Goal: Task Accomplishment & Management: Complete application form

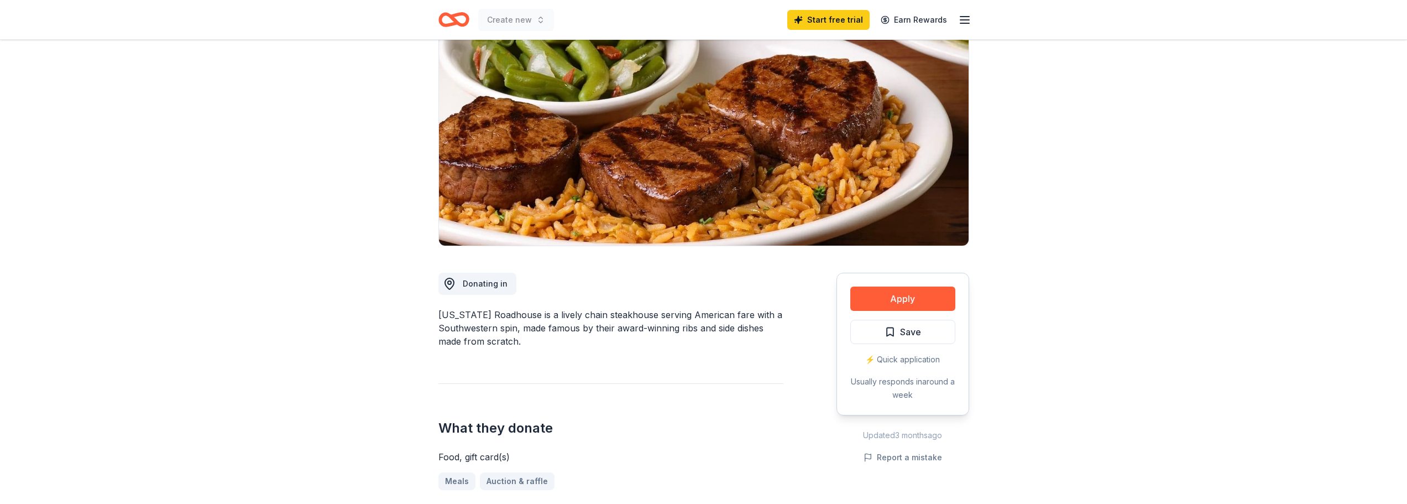
scroll to position [92, 0]
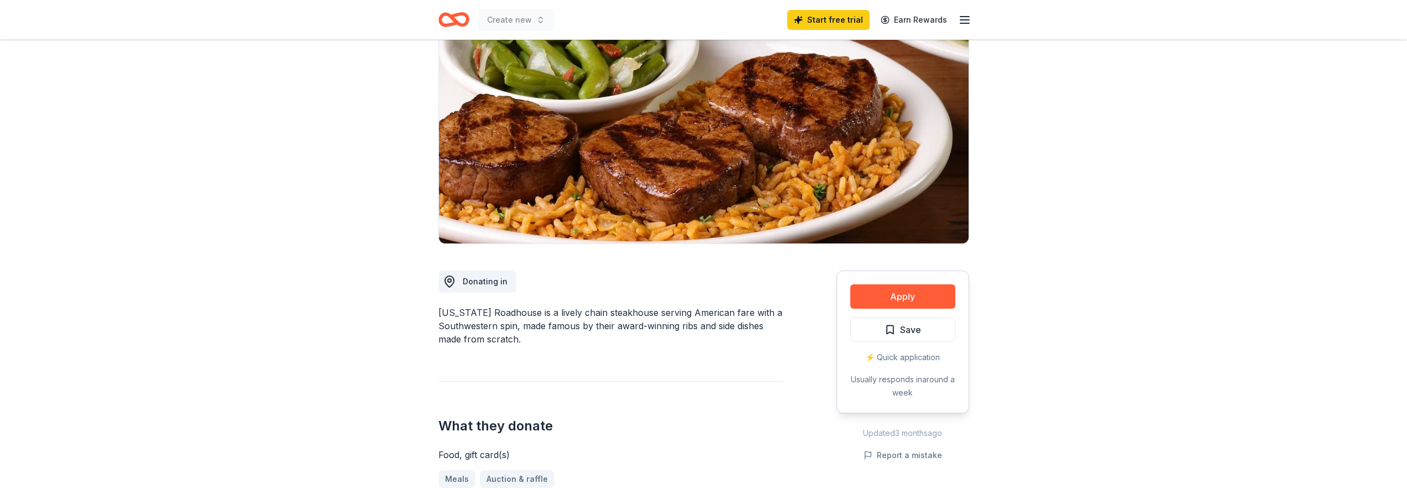
click at [523, 364] on div "Donating in [US_STATE][GEOGRAPHIC_DATA] is a lively chain steakhouse serving Am…" at bounding box center [610, 430] width 345 height 373
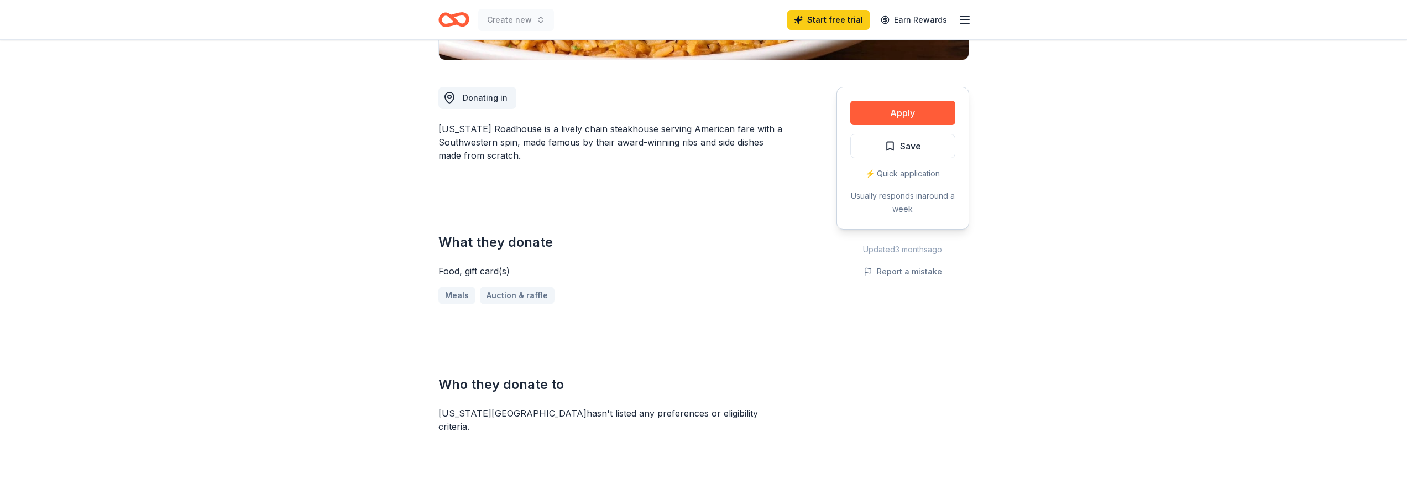
scroll to position [276, 0]
click at [895, 118] on button "Apply" at bounding box center [902, 112] width 105 height 24
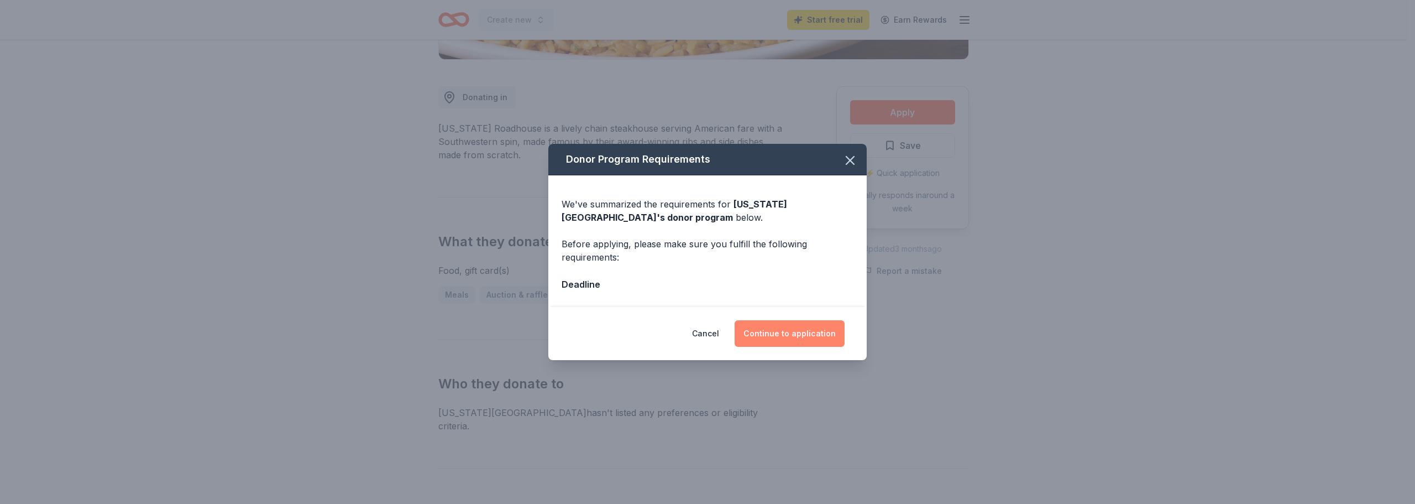
click at [793, 339] on button "Continue to application" at bounding box center [790, 333] width 110 height 27
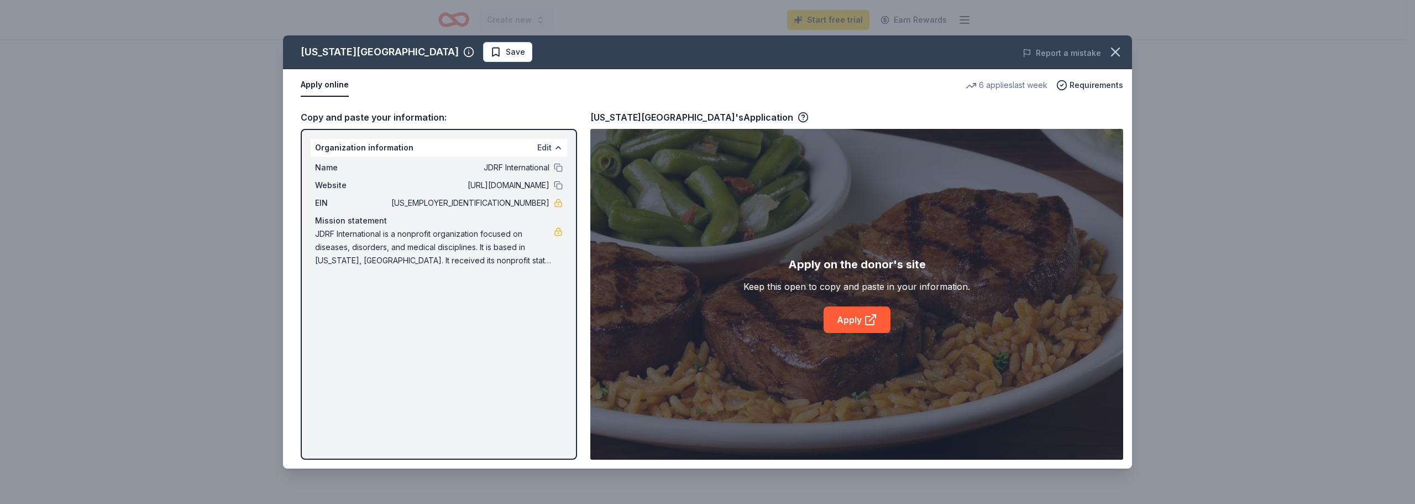
click at [543, 148] on button "Edit" at bounding box center [544, 147] width 14 height 13
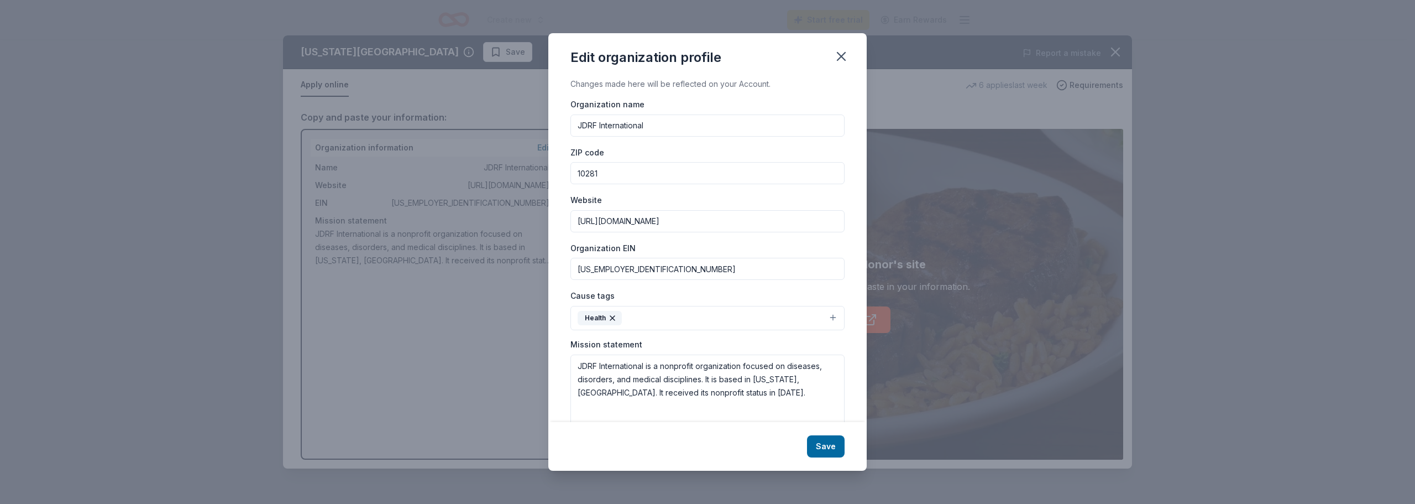
drag, startPoint x: 653, startPoint y: 127, endPoint x: 456, endPoint y: 127, distance: 197.3
click at [456, 127] on div "Edit organization profile Changes made here will be reflected on your Account. …" at bounding box center [707, 252] width 1415 height 504
type input "Breakthrough T1D"
click at [605, 168] on input "10281" at bounding box center [707, 173] width 274 height 22
drag, startPoint x: 661, startPoint y: 223, endPoint x: 541, endPoint y: 212, distance: 120.4
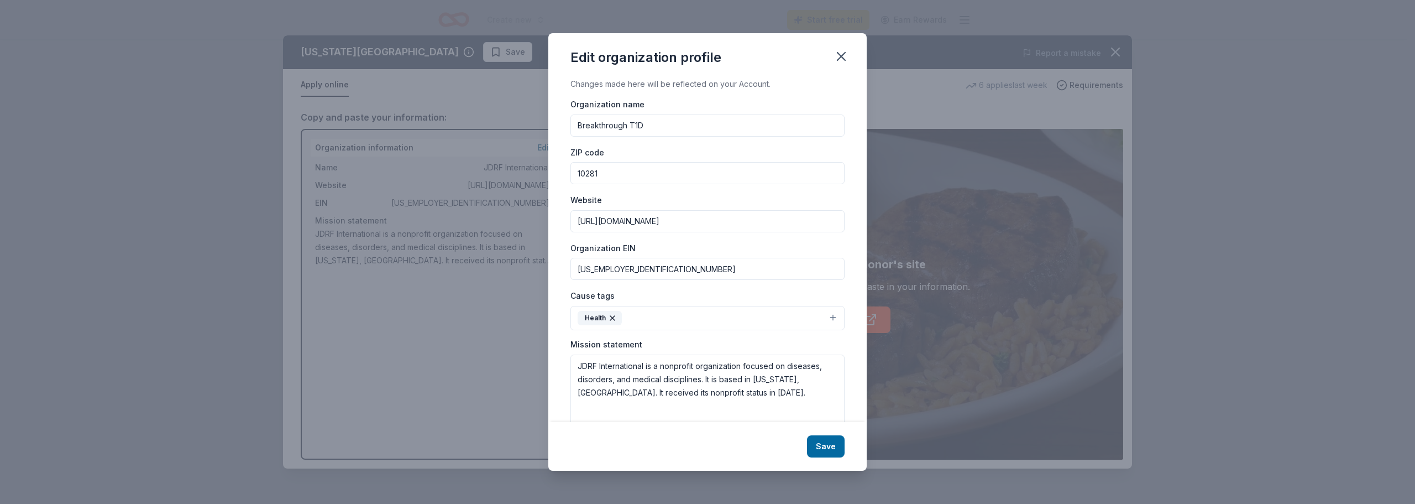
click at [541, 212] on div "Edit organization profile Changes made here will be reflected on your Account. …" at bounding box center [707, 252] width 1415 height 504
click at [665, 219] on input "http://www.jdrf.org" at bounding box center [707, 221] width 274 height 22
drag, startPoint x: 666, startPoint y: 221, endPoint x: 531, endPoint y: 229, distance: 135.1
click at [531, 229] on div "Edit organization profile Changes made here will be reflected on your Account. …" at bounding box center [707, 252] width 1415 height 504
paste input "s://www.breakthrought1d.org/"
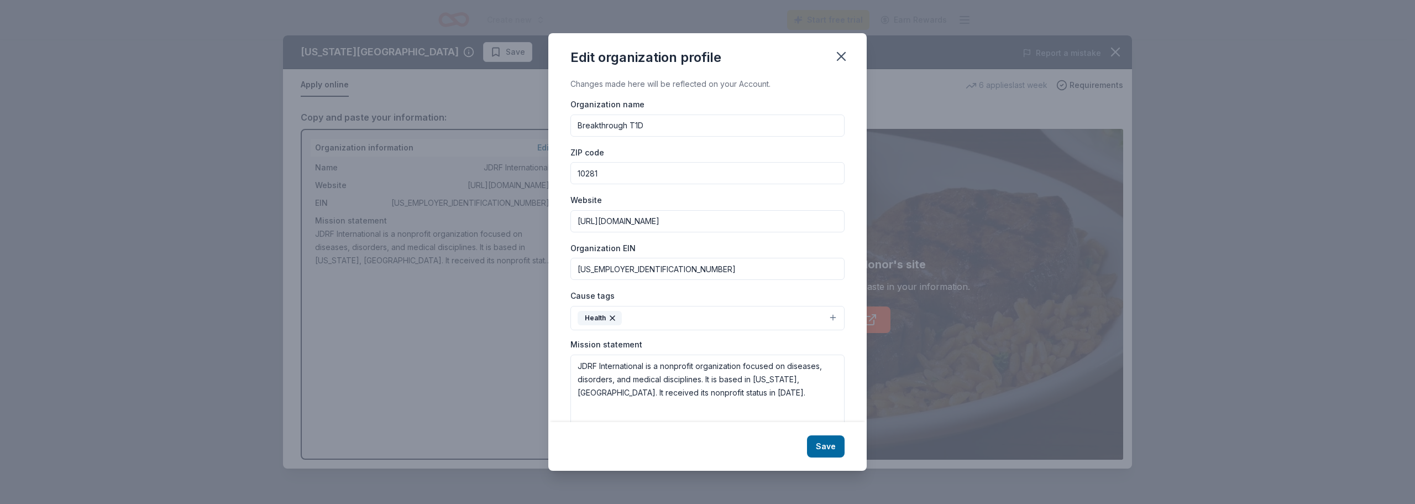
drag, startPoint x: 714, startPoint y: 223, endPoint x: 523, endPoint y: 227, distance: 190.7
click at [523, 227] on div "Edit organization profile Changes made here will be reflected on your Account. …" at bounding box center [707, 252] width 1415 height 504
paste input "midatlantic/"
type input "https://www.breakthrought1d.org/midatlantic/"
click at [660, 375] on textarea "JDRF International is a nonprofit organization focused on diseases, disorders, …" at bounding box center [707, 392] width 274 height 76
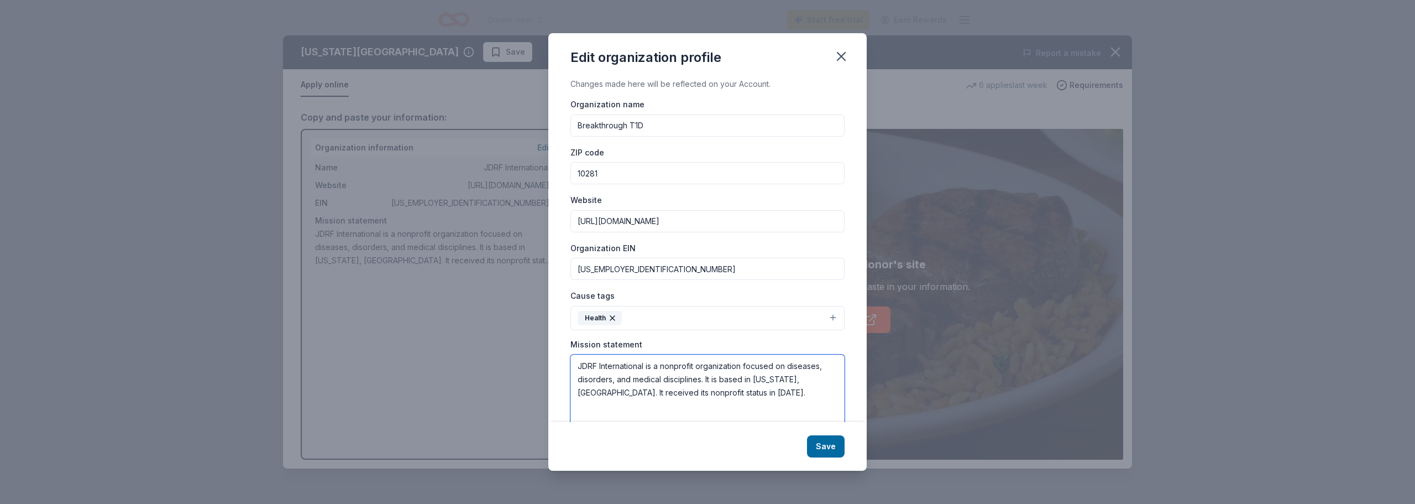
drag, startPoint x: 579, startPoint y: 366, endPoint x: 759, endPoint y: 411, distance: 185.3
click at [759, 411] on textarea "JDRF International is a nonprofit organization focused on diseases, disorders, …" at bounding box center [707, 392] width 274 height 76
click at [583, 367] on textarea at bounding box center [707, 392] width 274 height 76
paste textarea "Accelerating life-changing breakthroughs to cure, prevent, and treat type 1 dia…"
type textarea "Accelerating life-changing breakthroughs to cure, prevent, and treat type 1 dia…"
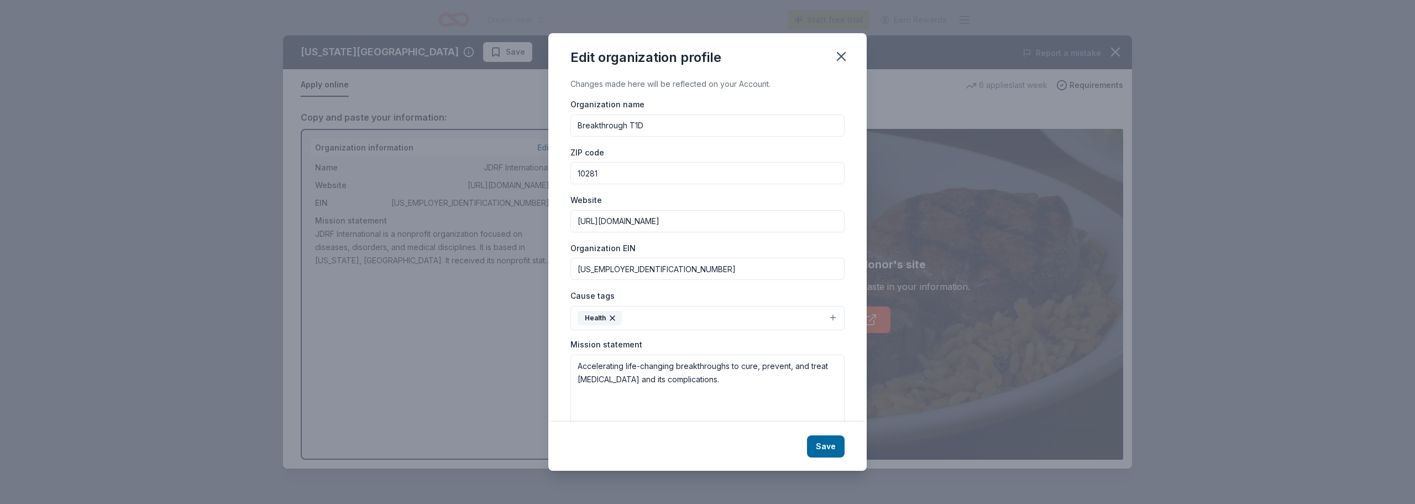
drag, startPoint x: 615, startPoint y: 174, endPoint x: 516, endPoint y: 172, distance: 98.9
click at [516, 172] on div "Edit organization profile Changes made here will be reflected on your Account. …" at bounding box center [707, 252] width 1415 height 504
click at [770, 177] on input "10281" at bounding box center [707, 173] width 274 height 22
click at [840, 447] on button "Save" at bounding box center [826, 446] width 38 height 22
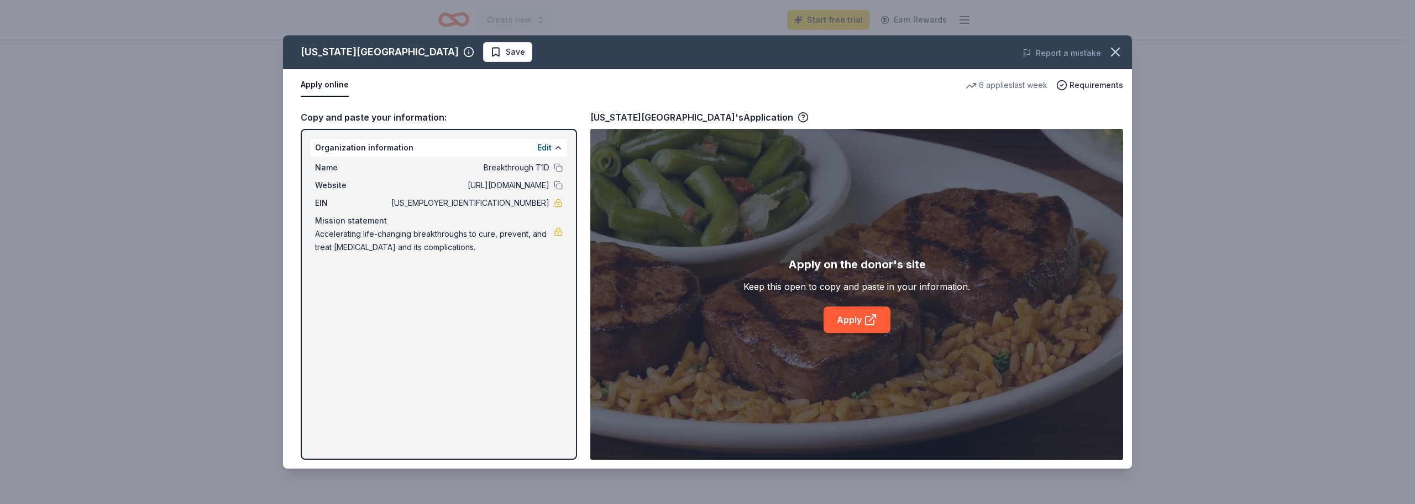
click at [630, 172] on div "Apply on the donor's site Keep this open to copy and paste in your information.…" at bounding box center [856, 294] width 533 height 331
click at [866, 315] on icon at bounding box center [870, 319] width 13 height 13
click at [1112, 50] on icon "button" at bounding box center [1115, 51] width 15 height 15
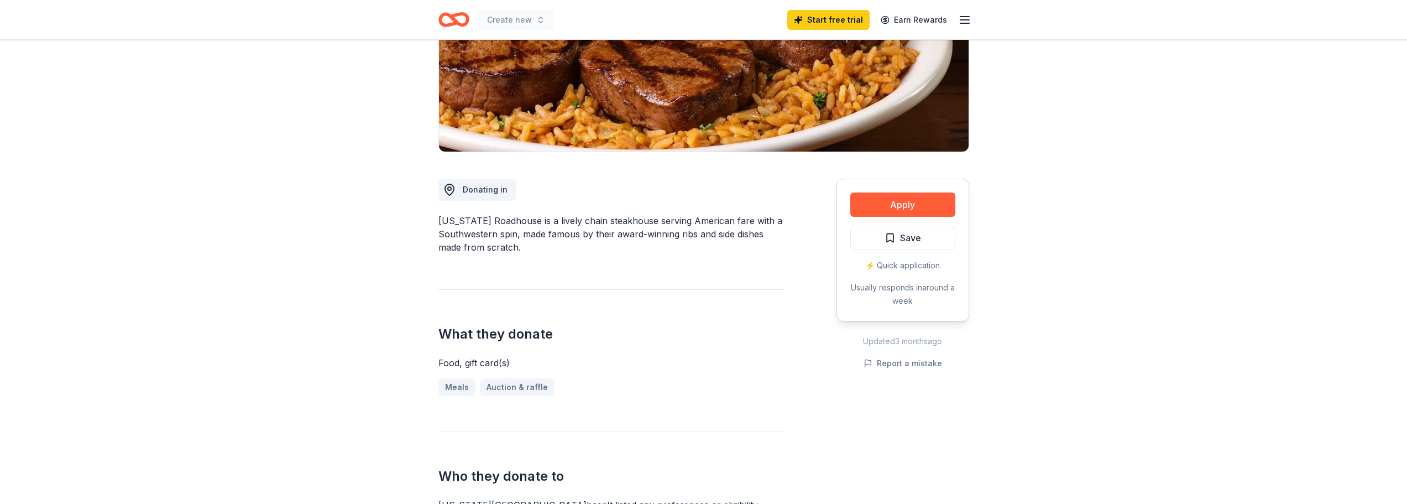
scroll to position [0, 0]
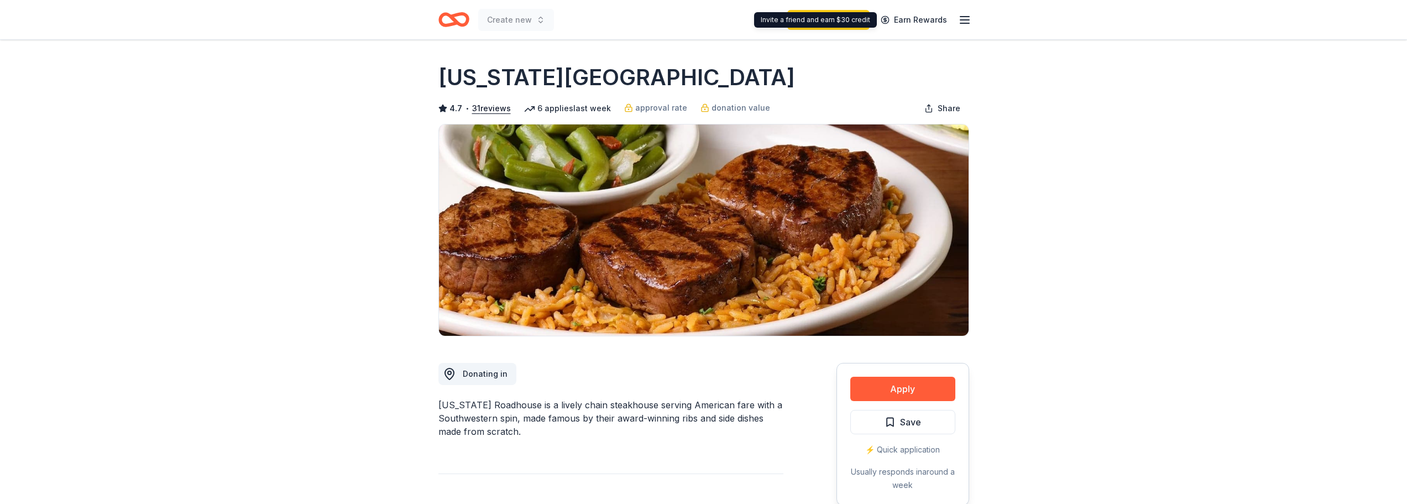
click at [848, 18] on div "Invite a friend and earn $30 credit Invite a friend and earn $30 credit" at bounding box center [815, 19] width 123 height 15
click at [423, 24] on div "Create new Start free trial Earn Rewards" at bounding box center [704, 19] width 566 height 39
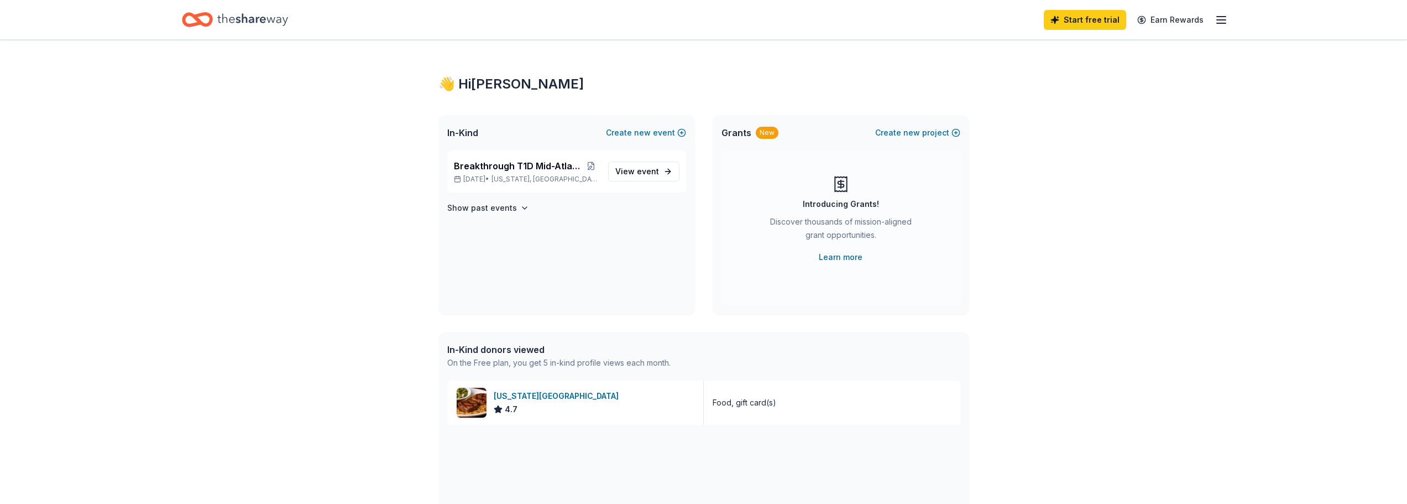
click at [1215, 18] on icon "button" at bounding box center [1220, 19] width 13 height 13
click at [1089, 123] on link "Pricing" at bounding box center [1085, 121] width 29 height 11
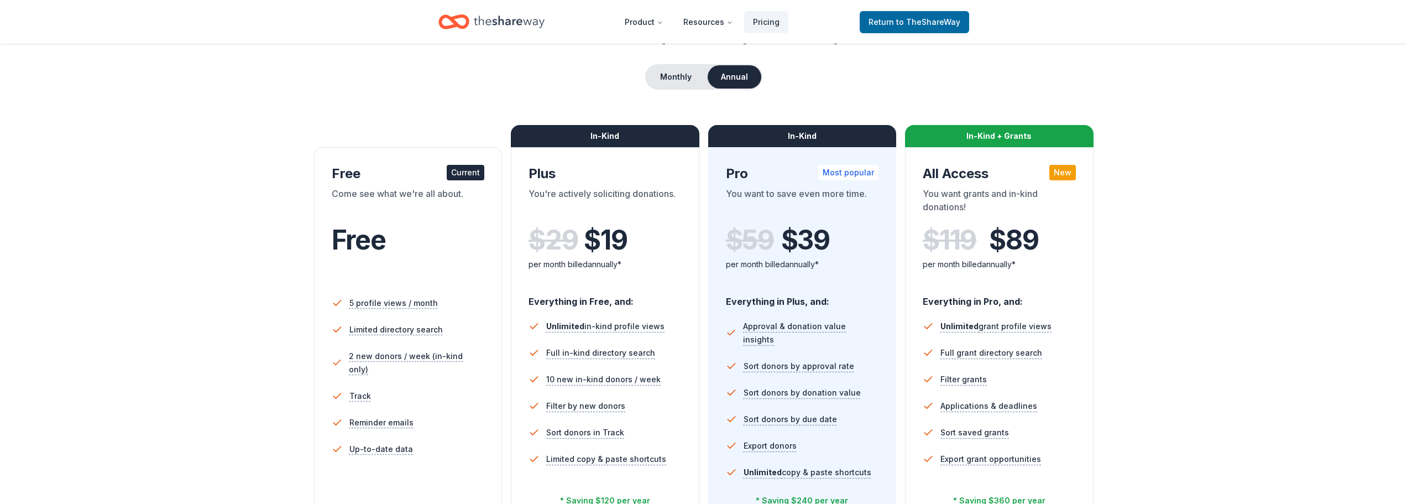
scroll to position [92, 0]
